Goal: Find specific page/section: Find specific page/section

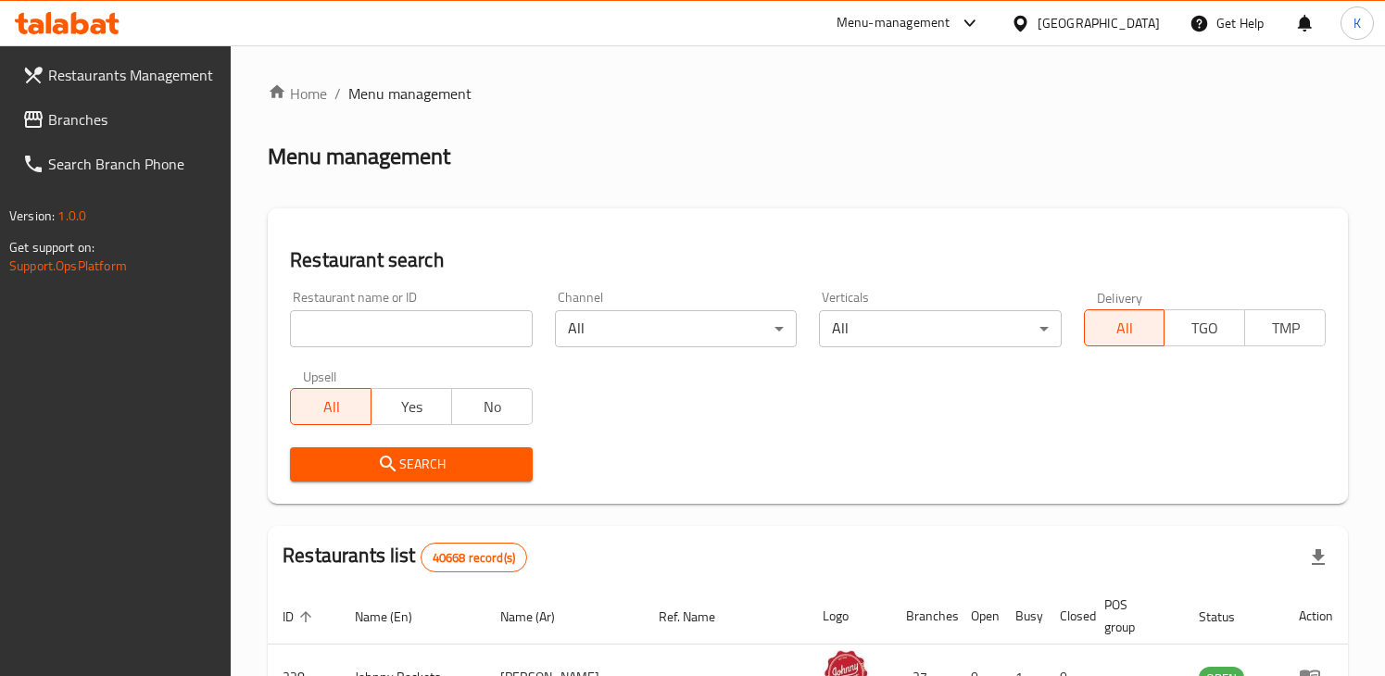
click at [399, 315] on input "search" at bounding box center [411, 328] width 242 height 37
paste input "647348"
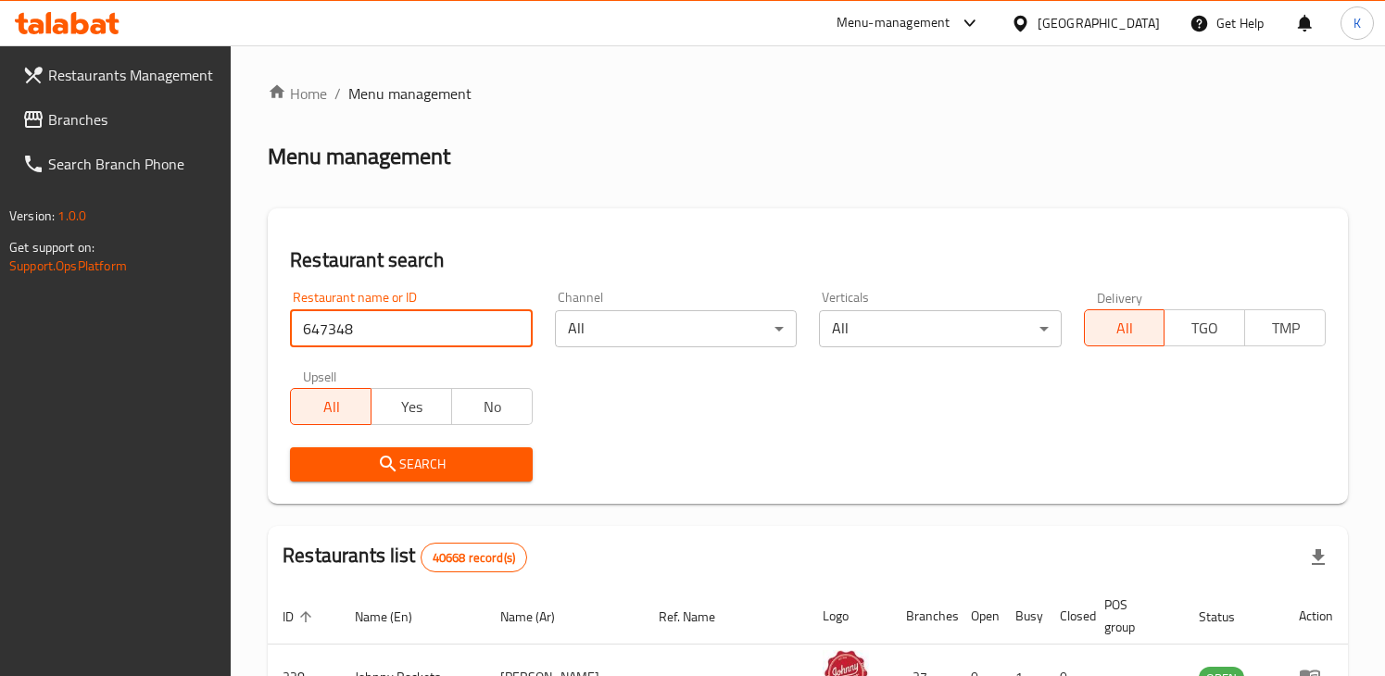
type input "647348"
click at [362, 466] on span "Search" at bounding box center [411, 464] width 212 height 23
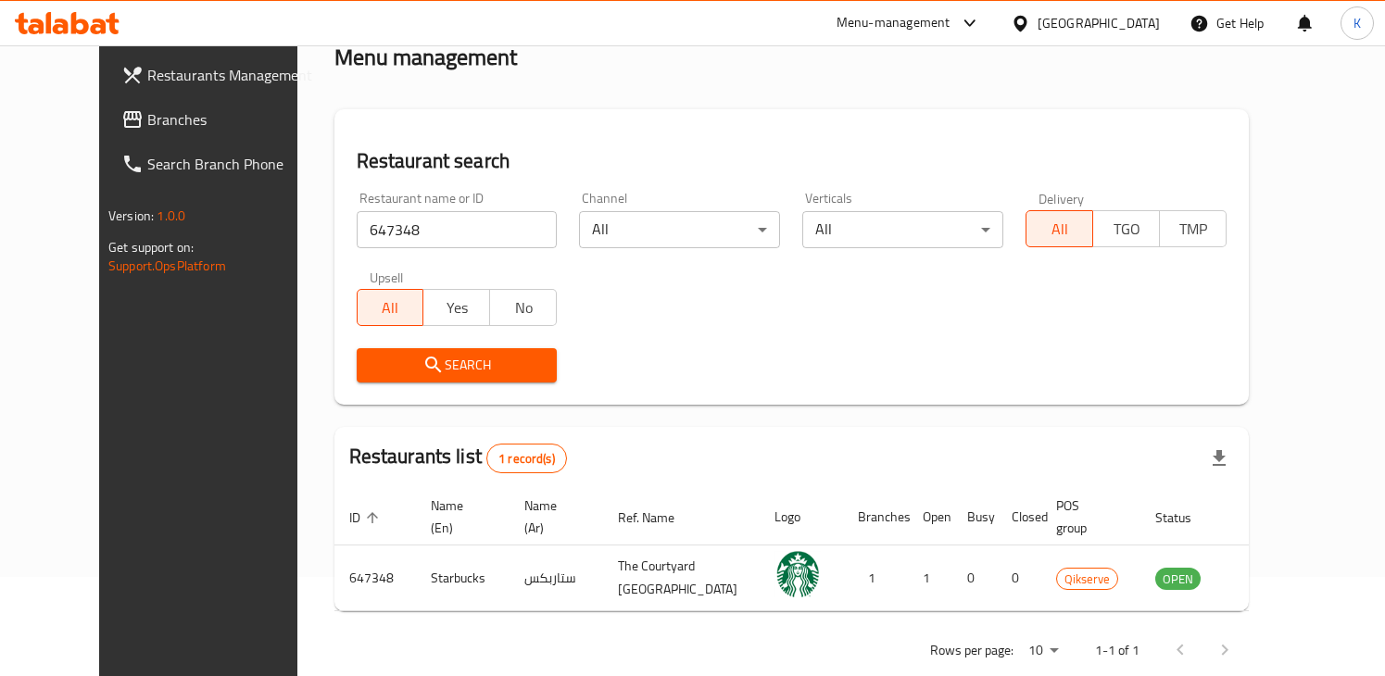
scroll to position [114, 0]
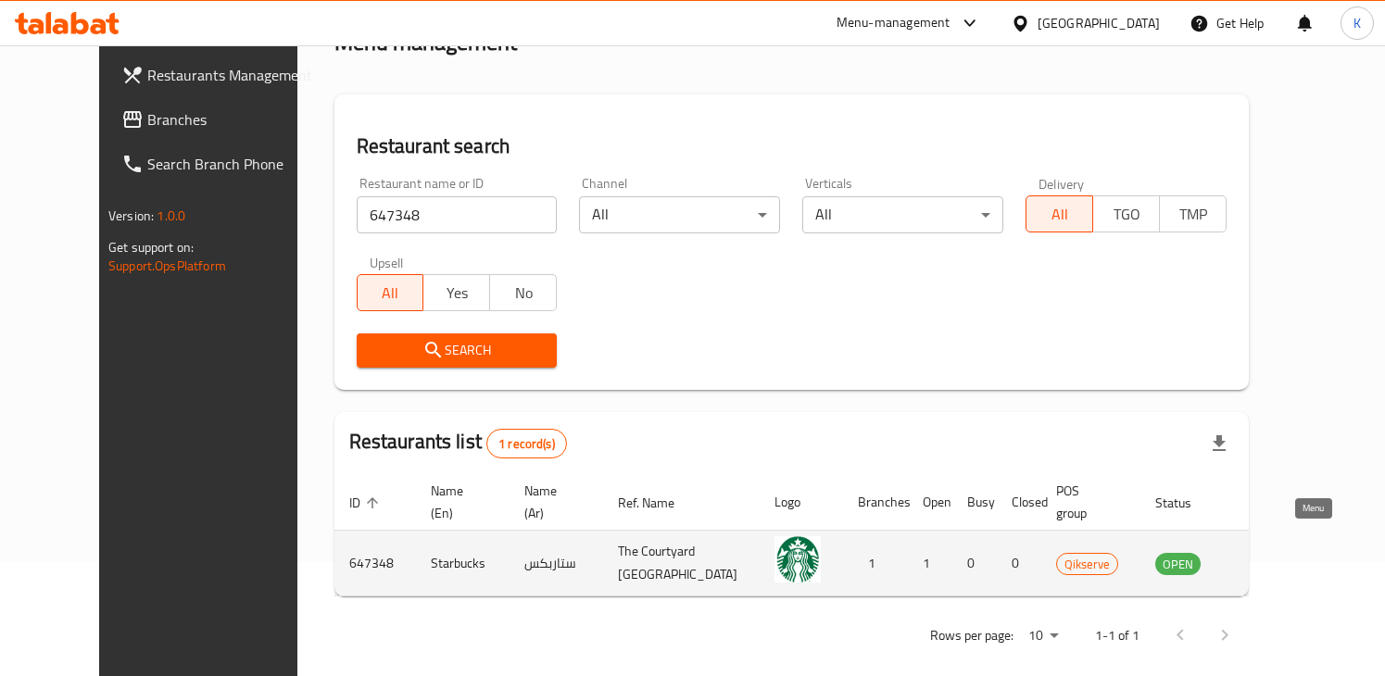
click at [1273, 557] on icon "enhanced table" at bounding box center [1263, 565] width 20 height 16
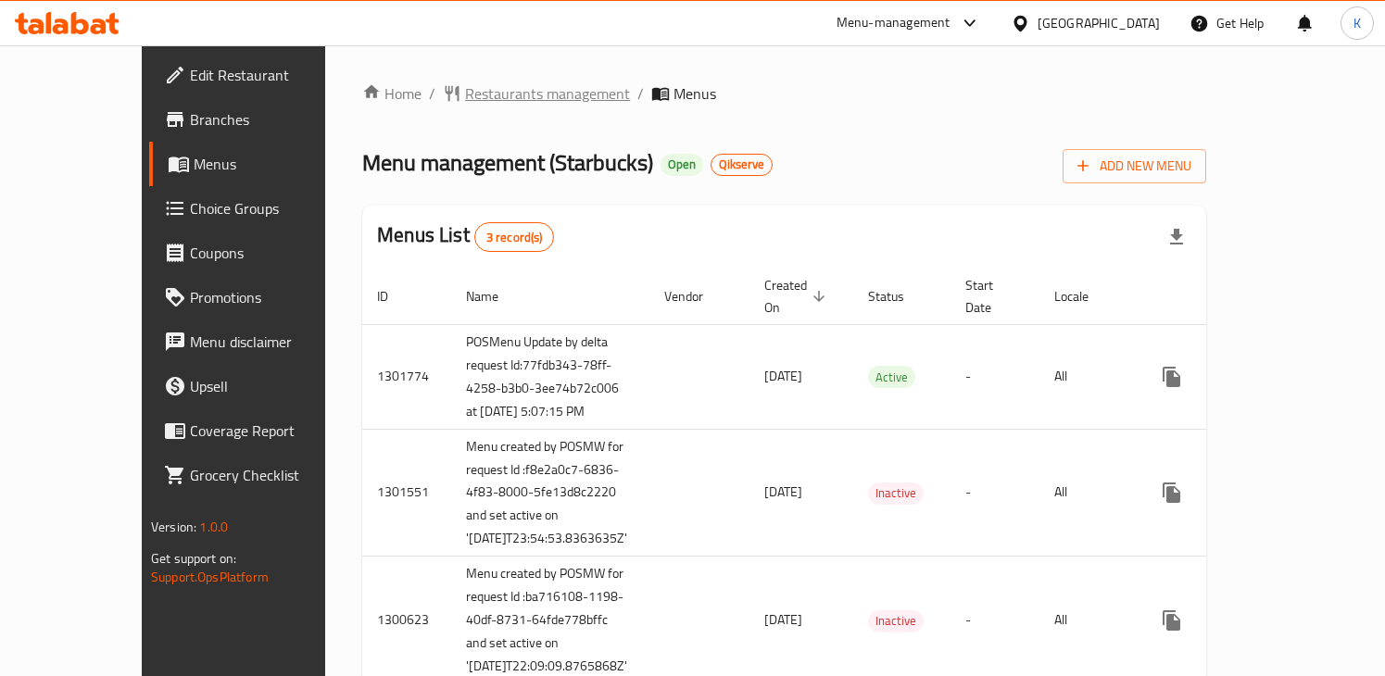
click at [465, 88] on span "Restaurants management" at bounding box center [547, 93] width 165 height 22
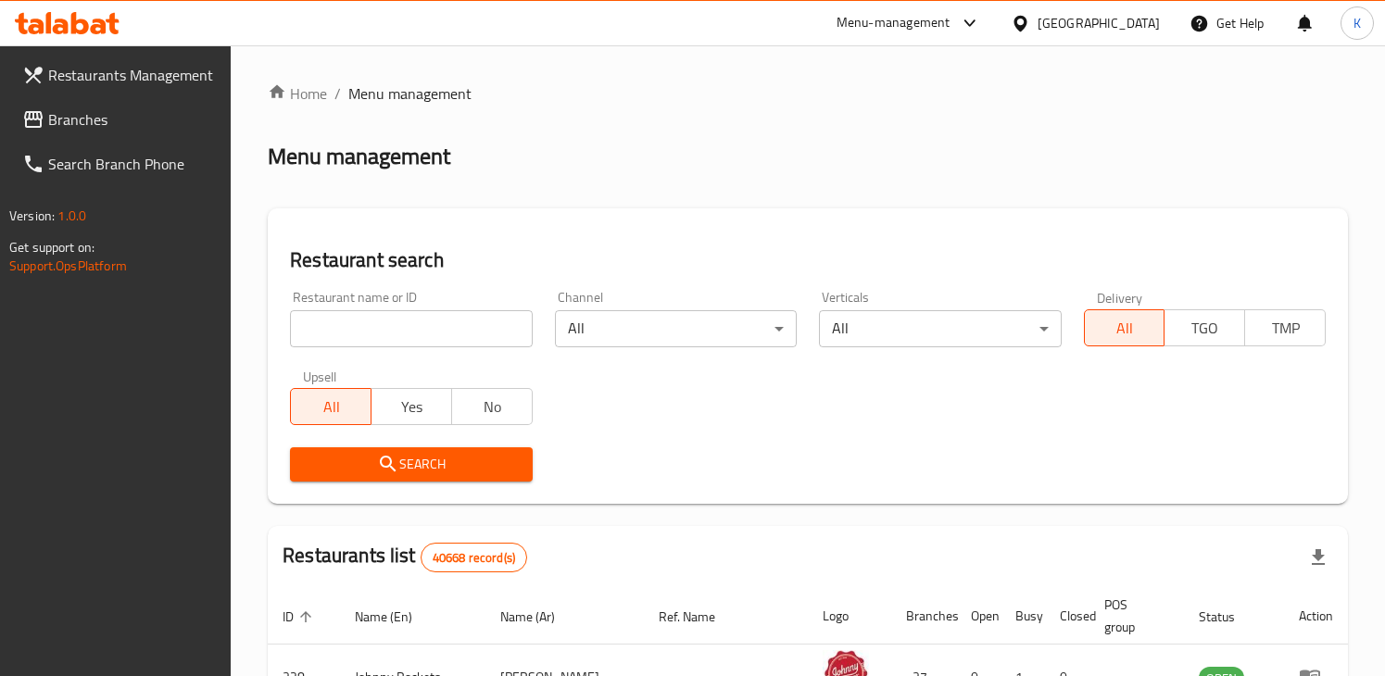
click at [357, 323] on input "search" at bounding box center [411, 328] width 242 height 37
paste input "673438"
click at [364, 474] on span "Search" at bounding box center [411, 464] width 212 height 23
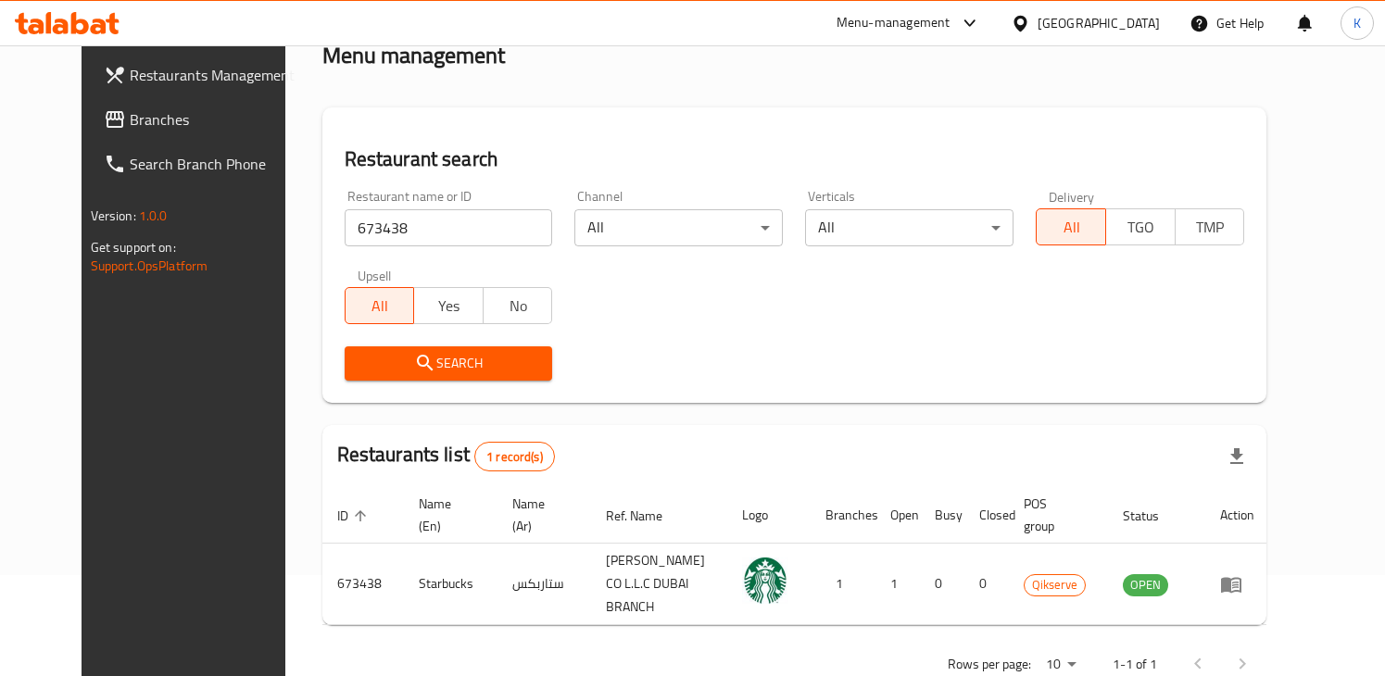
scroll to position [135, 0]
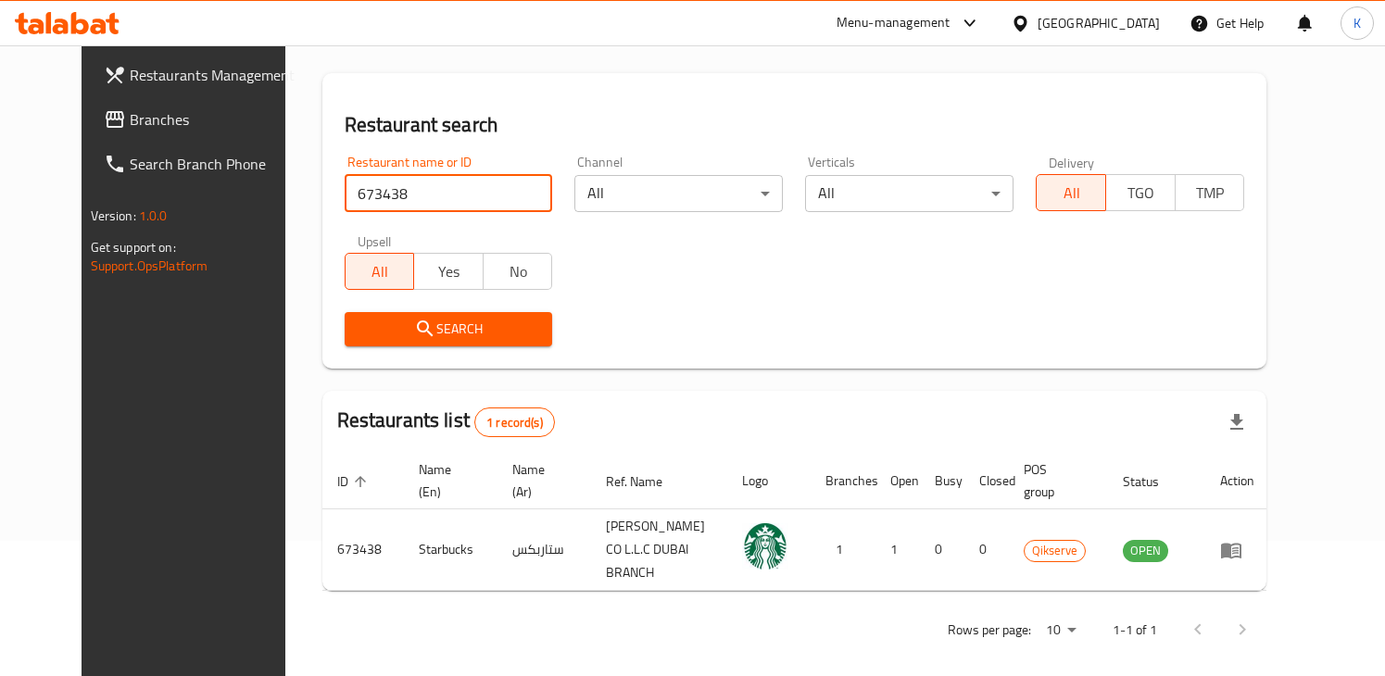
drag, startPoint x: 358, startPoint y: 193, endPoint x: 249, endPoint y: 187, distance: 109.4
click at [285, 187] on div "Home / Menu management Menu management Restaurant search Restaurant name or ID …" at bounding box center [794, 300] width 1019 height 781
paste input "40800"
click at [364, 316] on button "Search" at bounding box center [449, 329] width 208 height 34
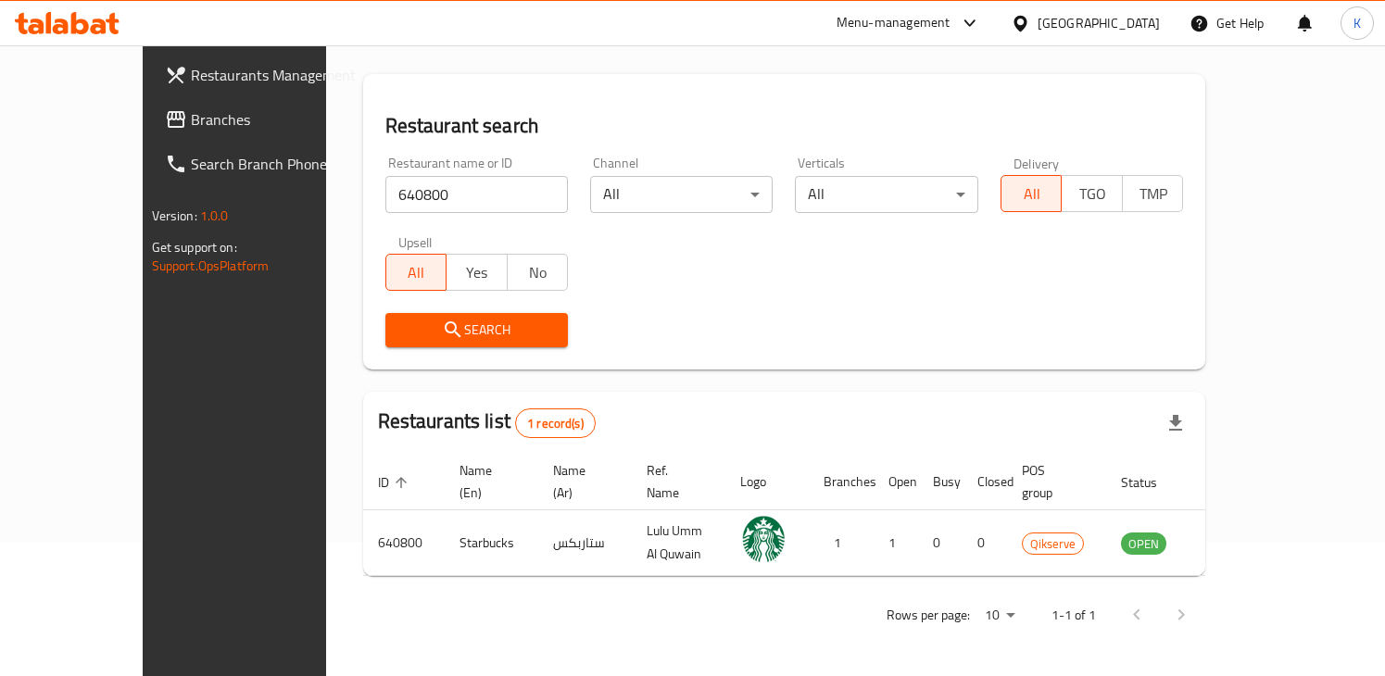
scroll to position [114, 0]
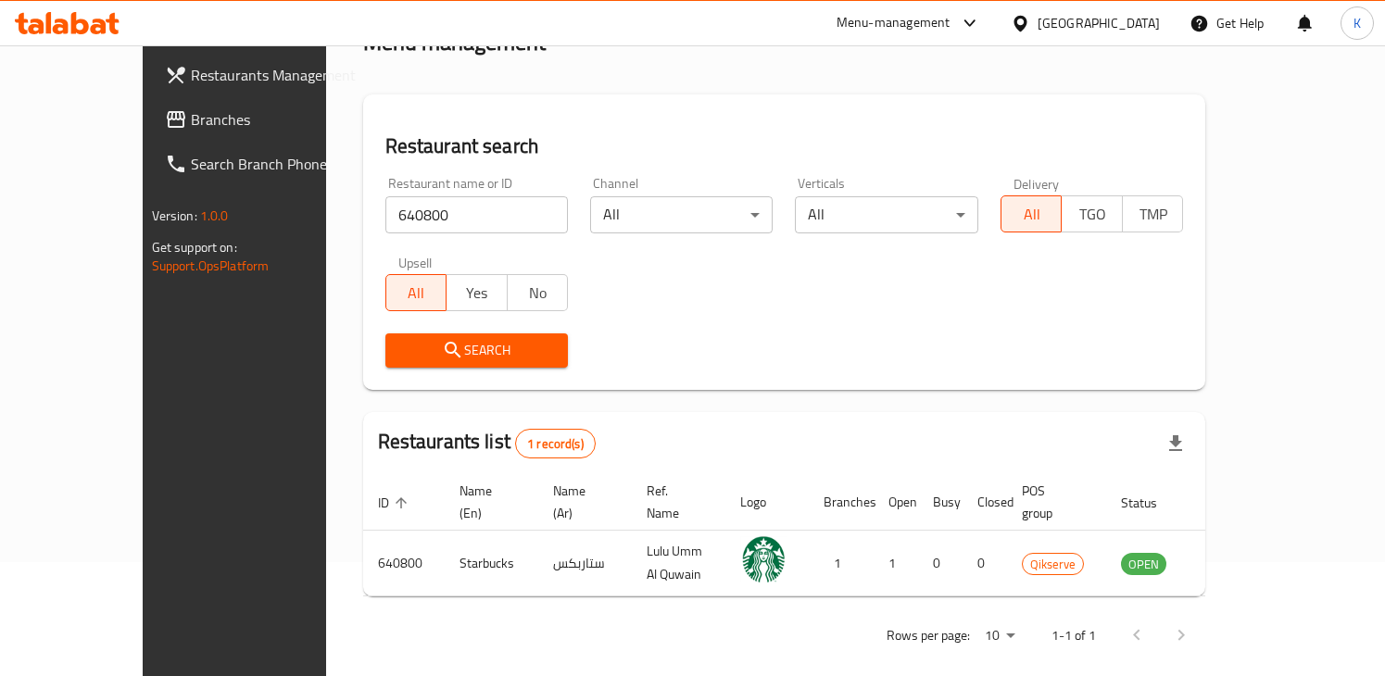
click at [385, 210] on input "640800" at bounding box center [476, 214] width 182 height 37
paste input "56075"
type input "656075"
click at [420, 343] on span "Search" at bounding box center [476, 350] width 153 height 23
